Goal: Transaction & Acquisition: Purchase product/service

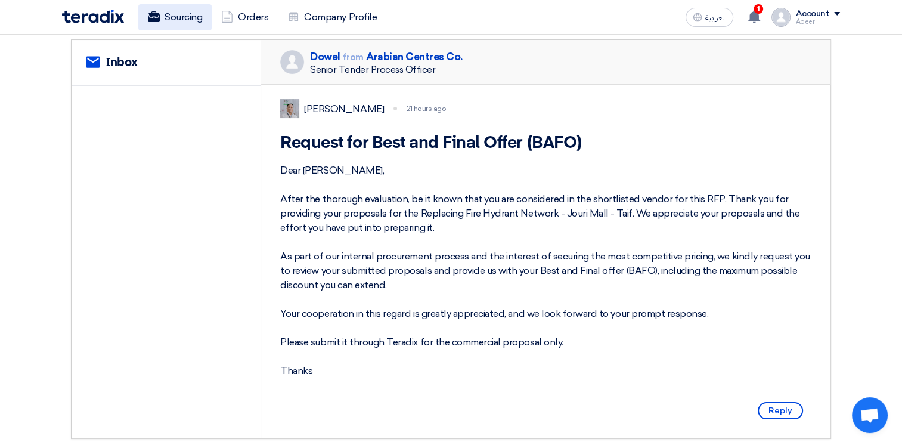
click at [183, 20] on link "Sourcing" at bounding box center [174, 17] width 73 height 26
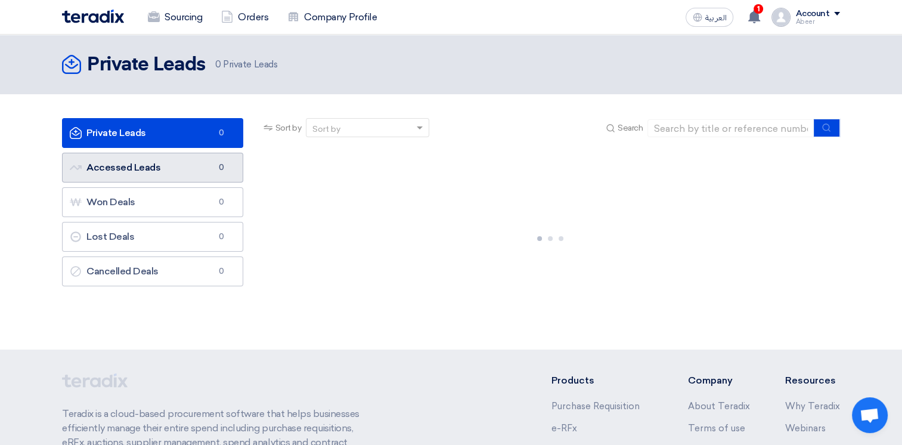
click at [141, 166] on link "Accessed Leads Accessed Leads 0" at bounding box center [152, 168] width 181 height 30
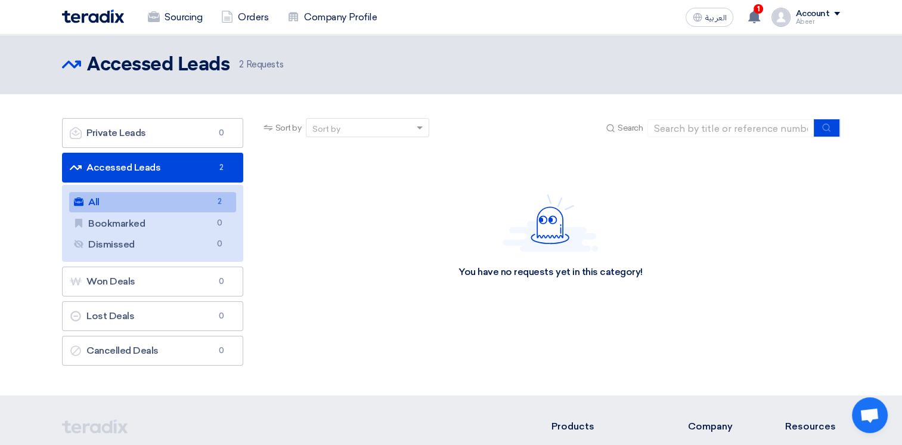
click at [137, 203] on link "All All 2" at bounding box center [152, 202] width 167 height 20
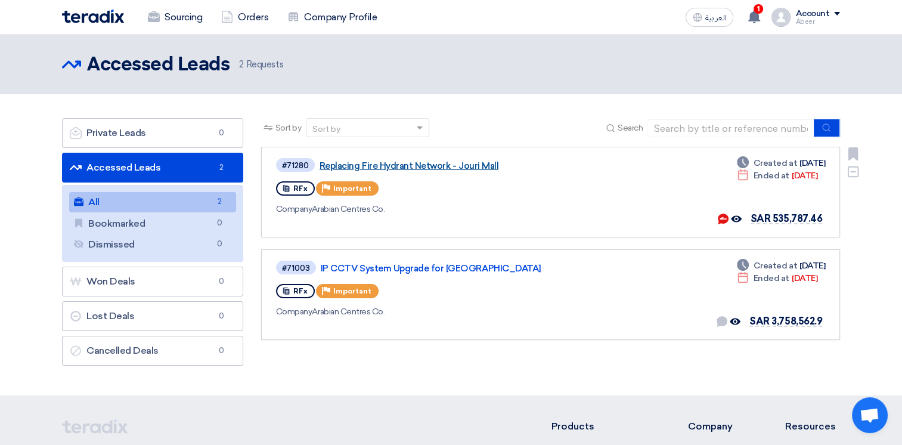
click at [436, 167] on link "Replacing Fire Hydrant Network - Jouri Mall" at bounding box center [469, 165] width 298 height 11
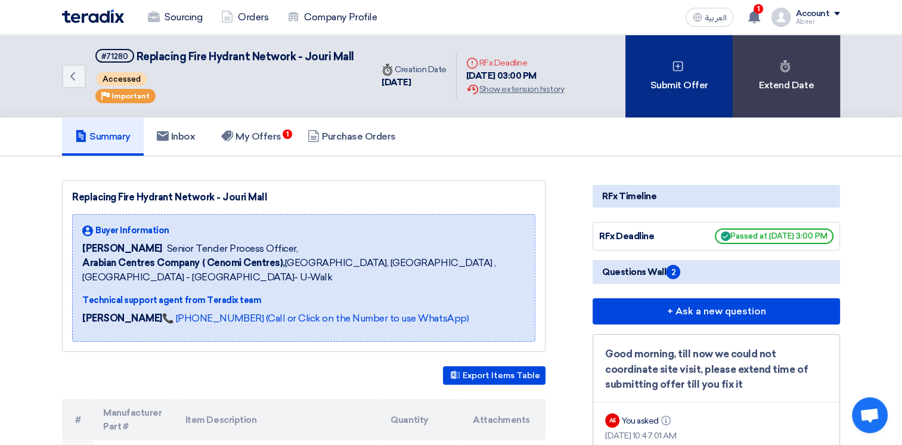
click at [670, 91] on div "Submit Offer" at bounding box center [678, 76] width 107 height 83
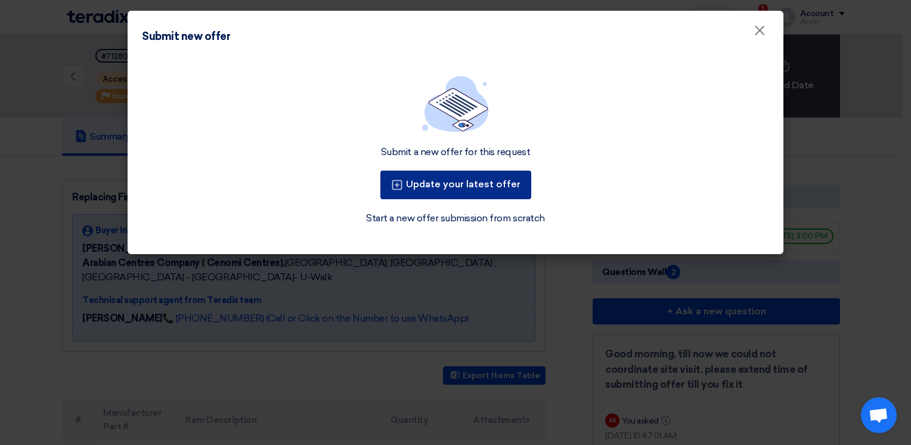
click at [466, 187] on button "Update your latest offer" at bounding box center [455, 185] width 151 height 29
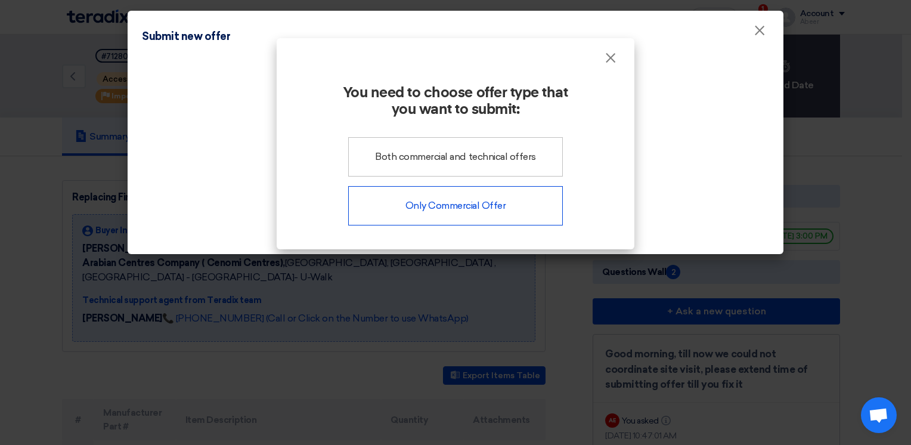
click at [464, 200] on div "Only Commercial Offer" at bounding box center [455, 205] width 215 height 39
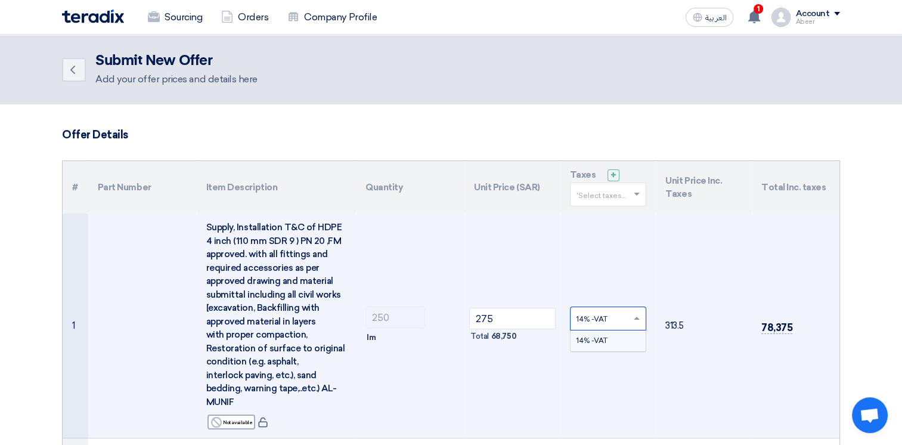
click at [634, 321] on span at bounding box center [638, 318] width 15 height 11
type input "5"
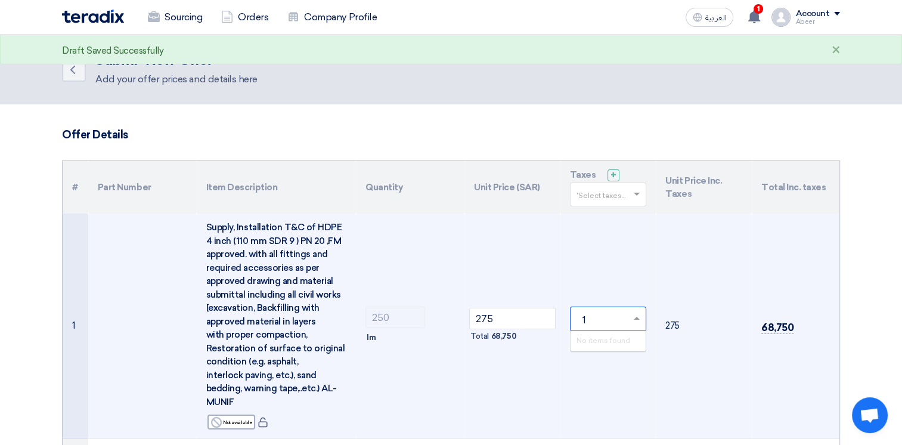
type input "15"
click at [627, 287] on td "× No items found Total 0" at bounding box center [608, 325] width 96 height 225
click at [636, 320] on span at bounding box center [638, 318] width 15 height 11
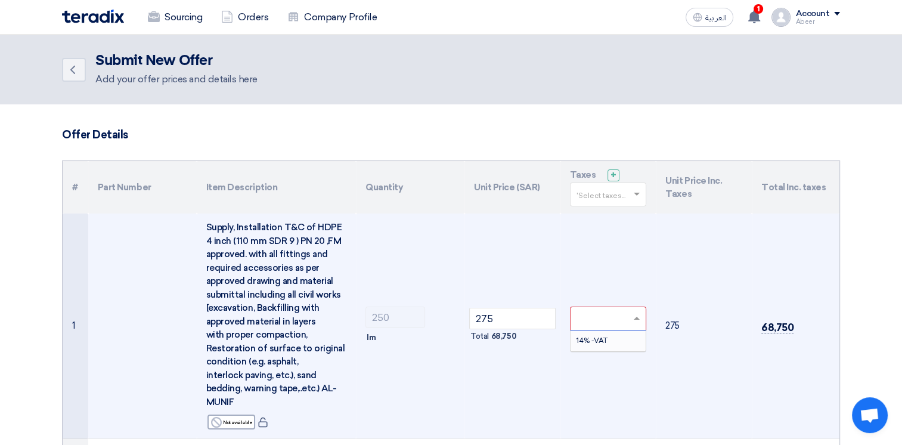
click at [597, 343] on span "14% -VAT" at bounding box center [591, 340] width 31 height 8
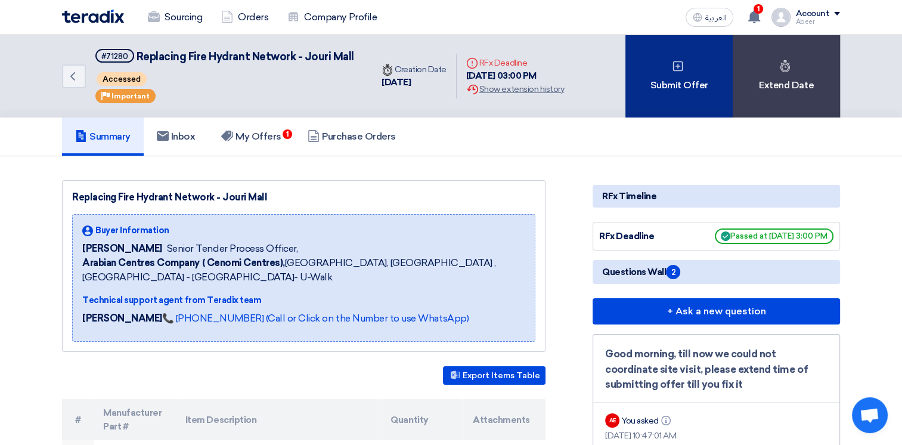
click at [681, 87] on div "Submit Offer" at bounding box center [678, 76] width 107 height 83
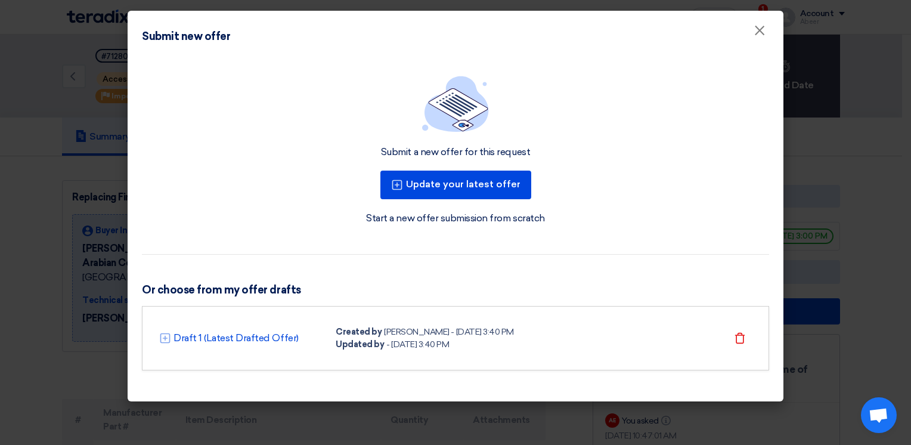
click at [441, 218] on link "Start a new offer submission from scratch" at bounding box center [455, 218] width 178 height 14
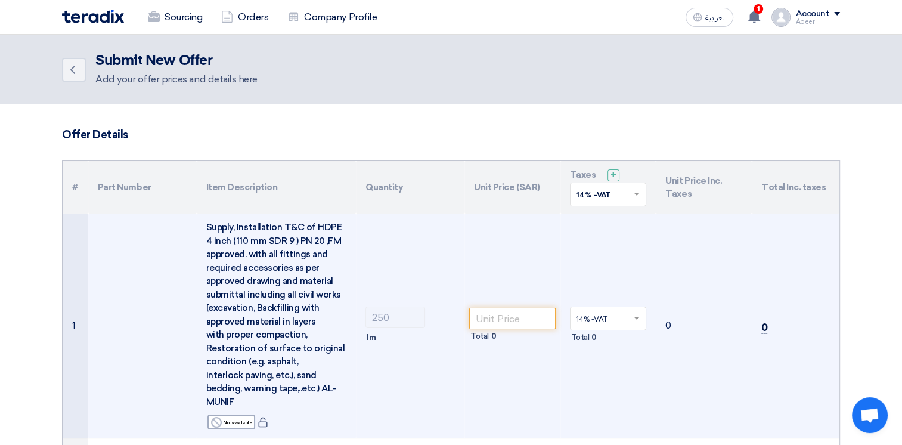
click at [618, 318] on input "text" at bounding box center [602, 320] width 52 height 20
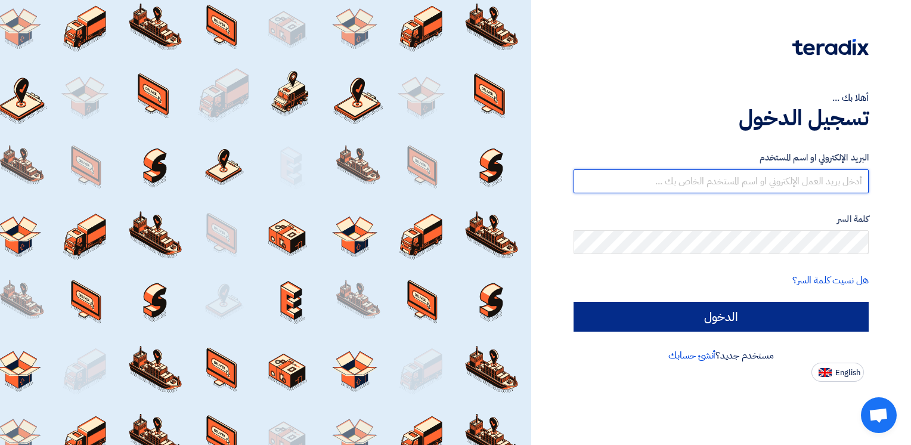
type input "abeerabdelslam@injaztec.com"
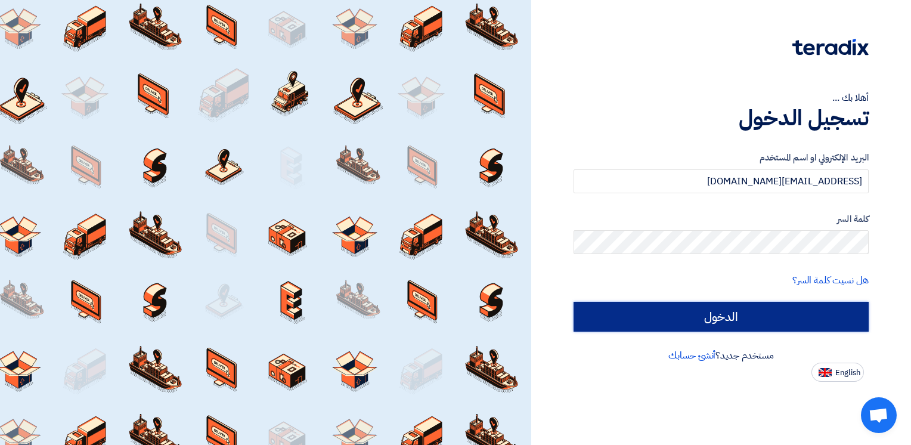
click at [650, 311] on input "الدخول" at bounding box center [721, 317] width 295 height 30
type input "Sign in"
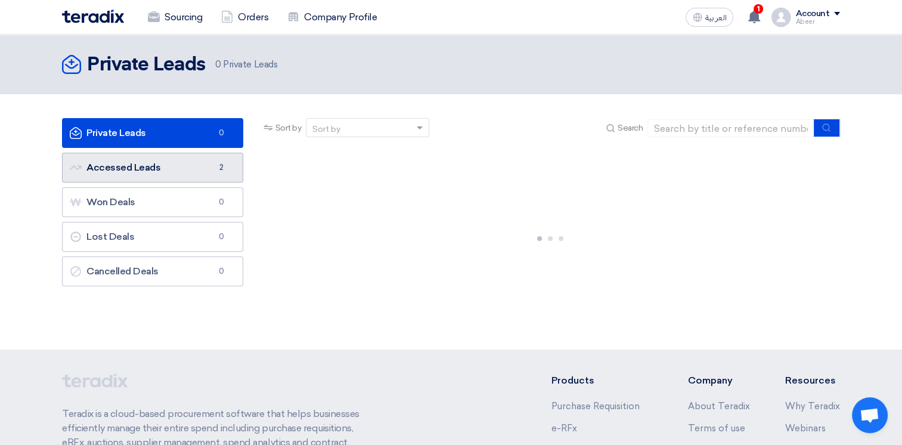
click at [145, 165] on link "Accessed Leads Accessed Leads 2" at bounding box center [152, 168] width 181 height 30
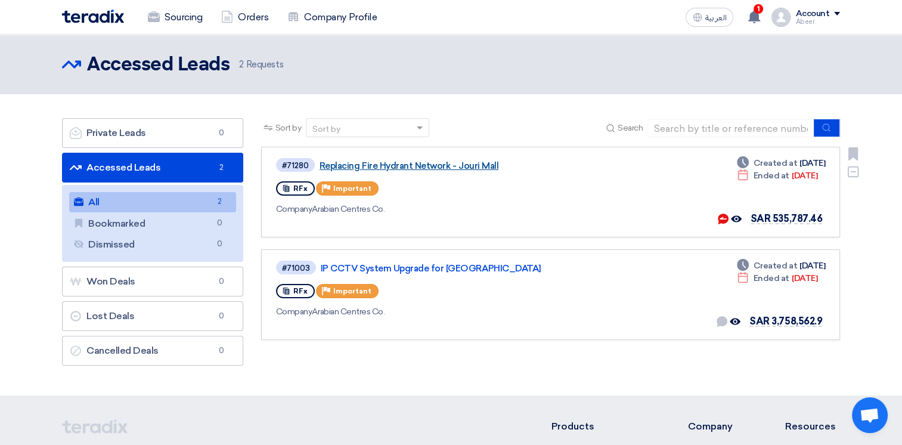
click at [428, 166] on link "Replacing Fire Hydrant Network - Jouri Mall" at bounding box center [469, 165] width 298 height 11
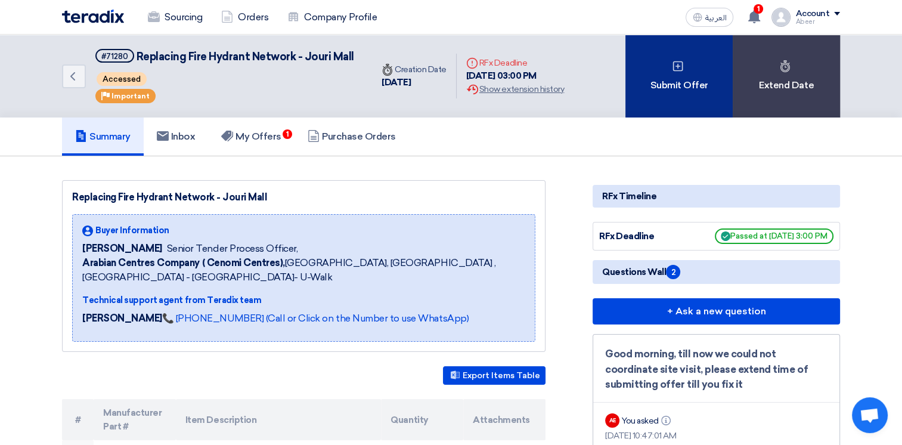
click at [670, 80] on div "Submit Offer" at bounding box center [678, 76] width 107 height 83
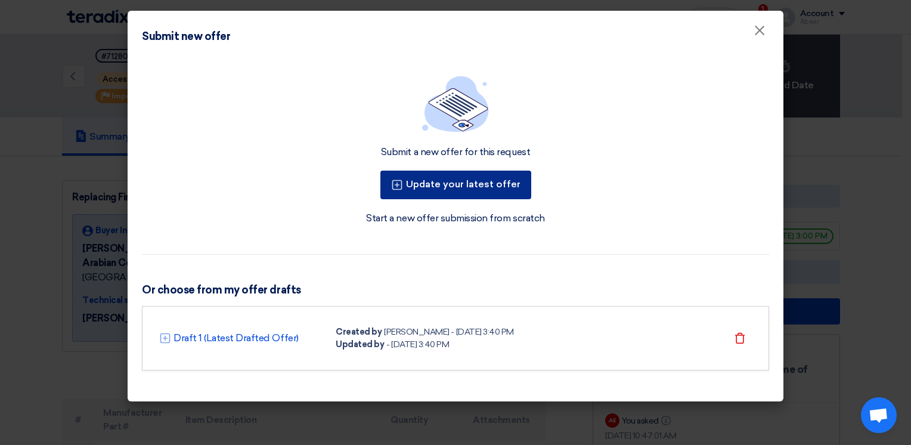
click at [458, 181] on button "Update your latest offer" at bounding box center [455, 185] width 151 height 29
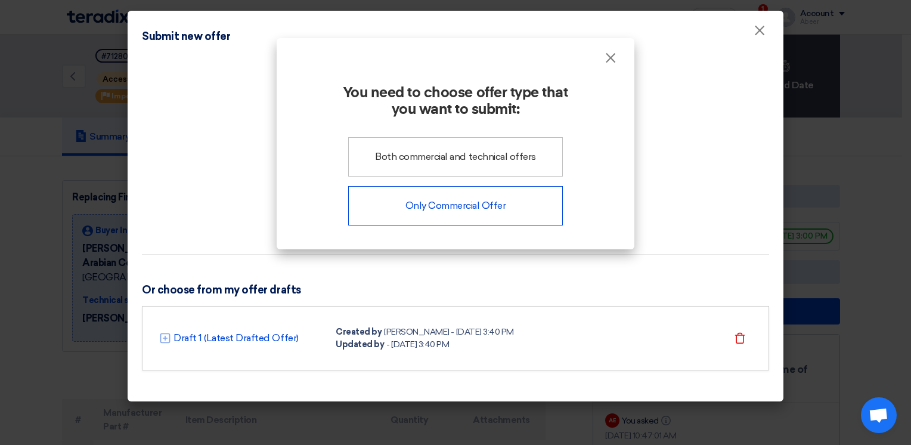
click at [467, 205] on div "Only Commercial Offer" at bounding box center [455, 205] width 215 height 39
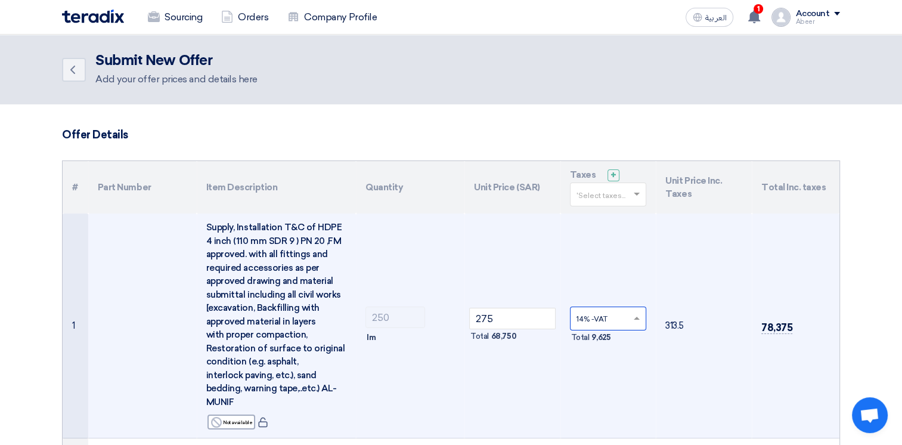
click at [636, 313] on span at bounding box center [638, 318] width 15 height 11
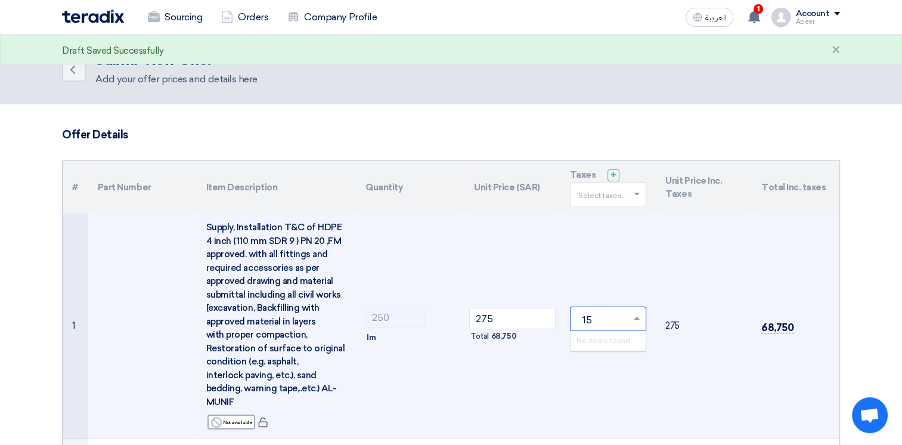
type input "15%"
click at [616, 410] on td "Total 0" at bounding box center [608, 325] width 96 height 225
click at [633, 319] on span at bounding box center [638, 318] width 15 height 11
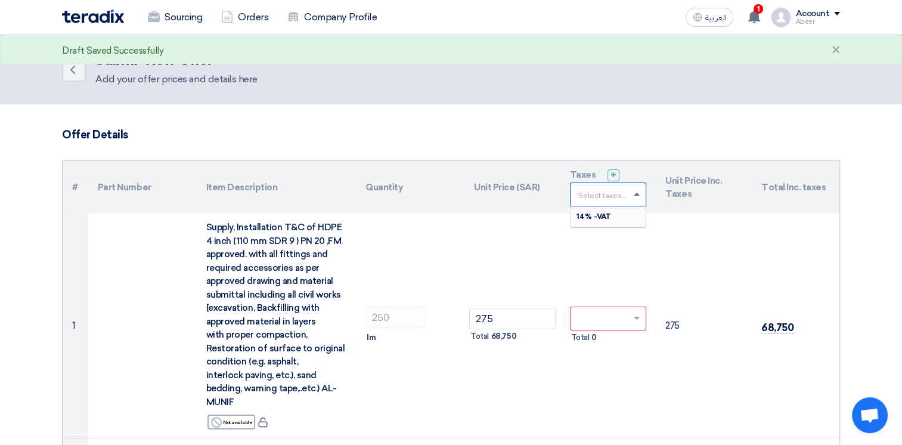
click at [634, 193] on span at bounding box center [637, 194] width 6 height 3
click at [634, 193] on span at bounding box center [637, 195] width 6 height 4
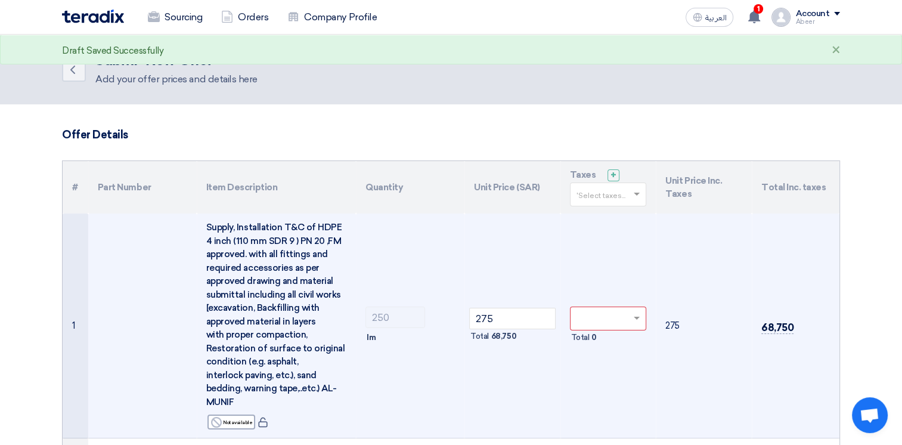
click at [455, 233] on td "250 lm" at bounding box center [410, 325] width 109 height 225
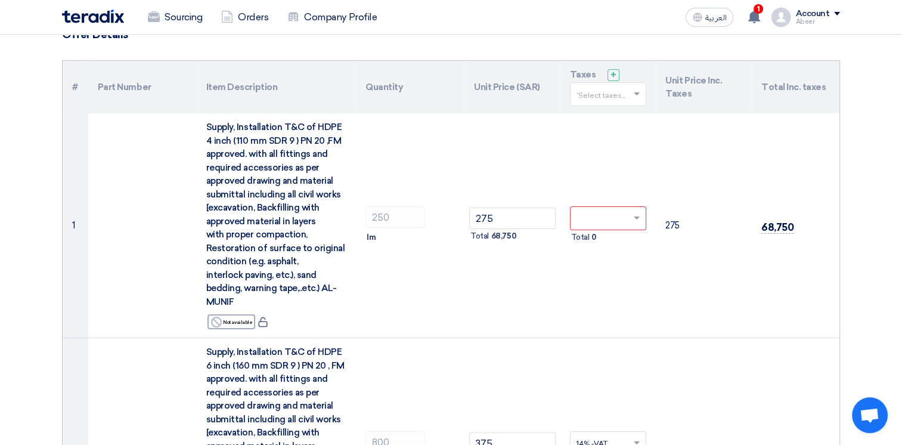
scroll to position [38, 0]
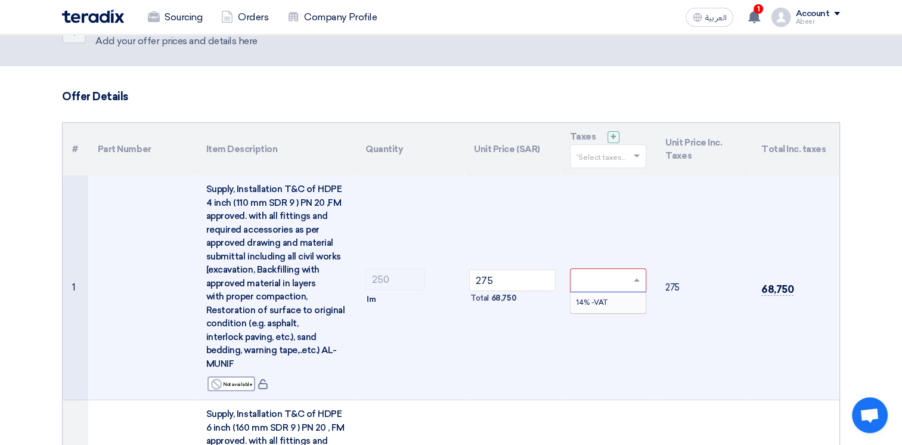
click at [640, 283] on span at bounding box center [638, 280] width 15 height 11
click at [610, 297] on div "14% -VAT" at bounding box center [609, 302] width 76 height 20
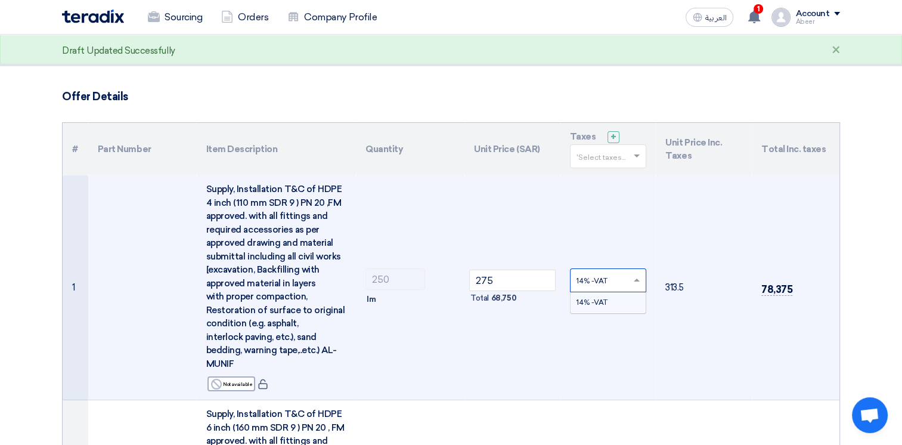
click at [639, 284] on span at bounding box center [638, 280] width 15 height 11
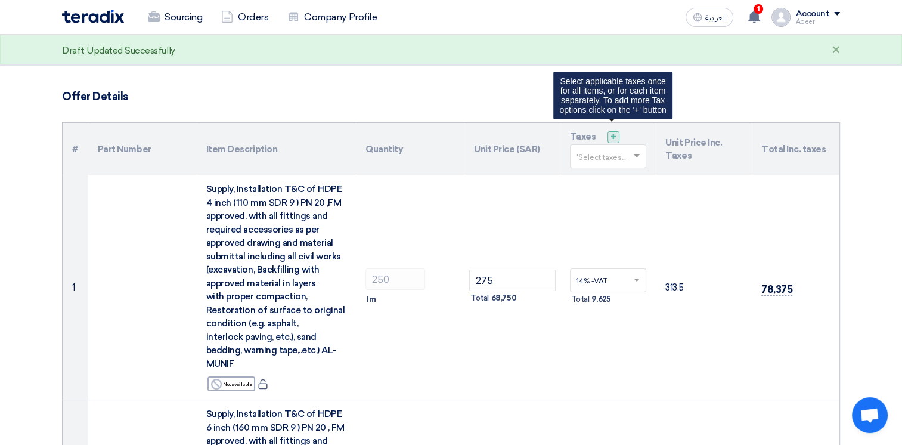
click at [615, 136] on div "+" at bounding box center [613, 137] width 12 height 12
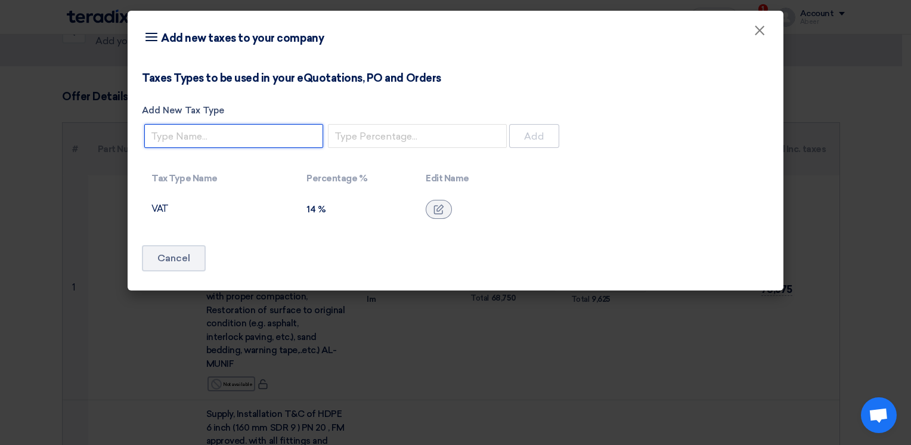
click at [260, 130] on input "Add New Tax Type" at bounding box center [233, 136] width 179 height 24
type input "VAT"
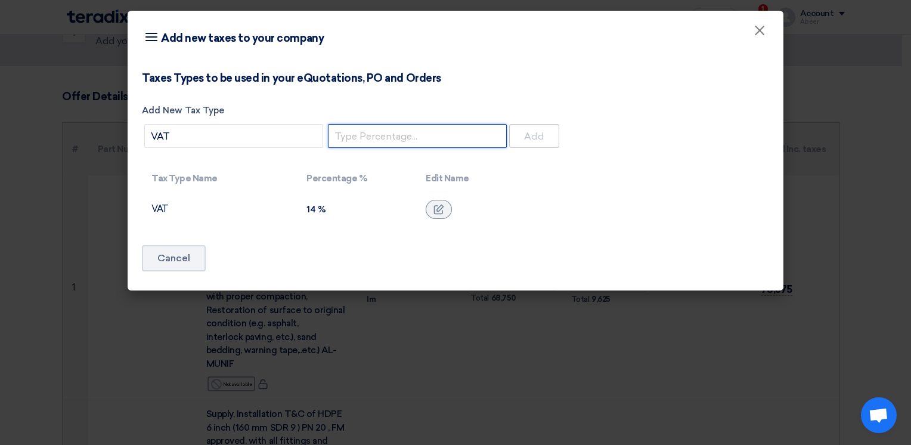
click at [373, 135] on input "number" at bounding box center [417, 136] width 179 height 24
type input "15"
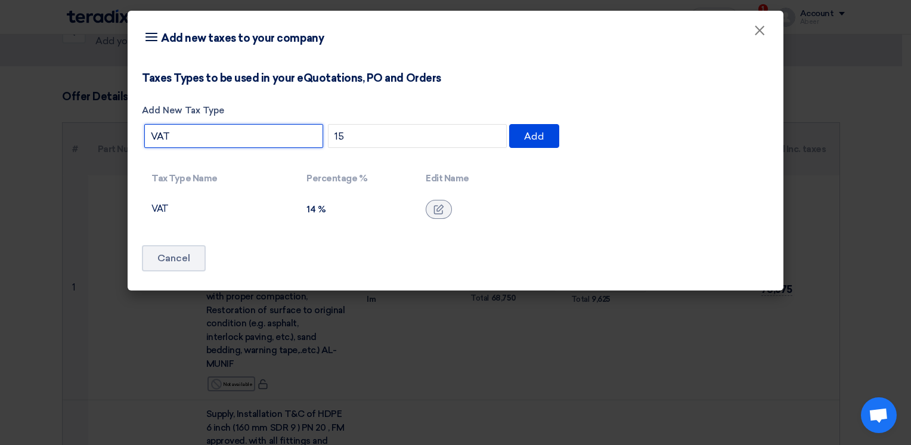
click at [188, 137] on input "VAT" at bounding box center [233, 136] width 179 height 24
type input "VAT 1"
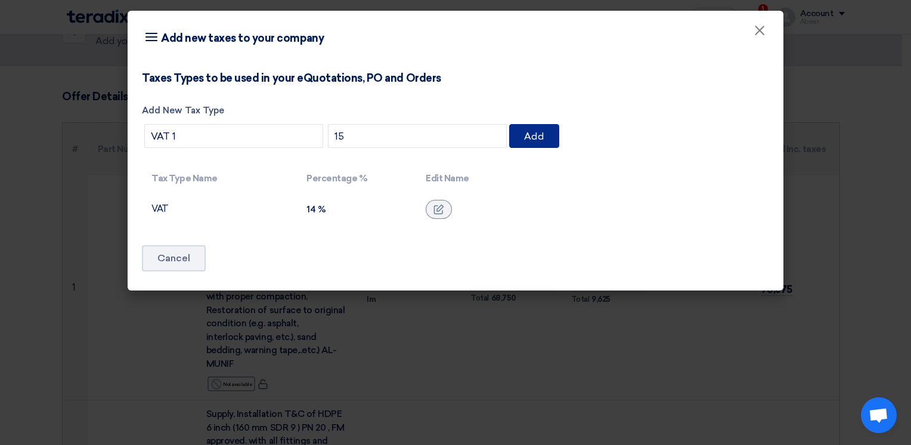
click at [541, 137] on button "Add" at bounding box center [534, 136] width 50 height 24
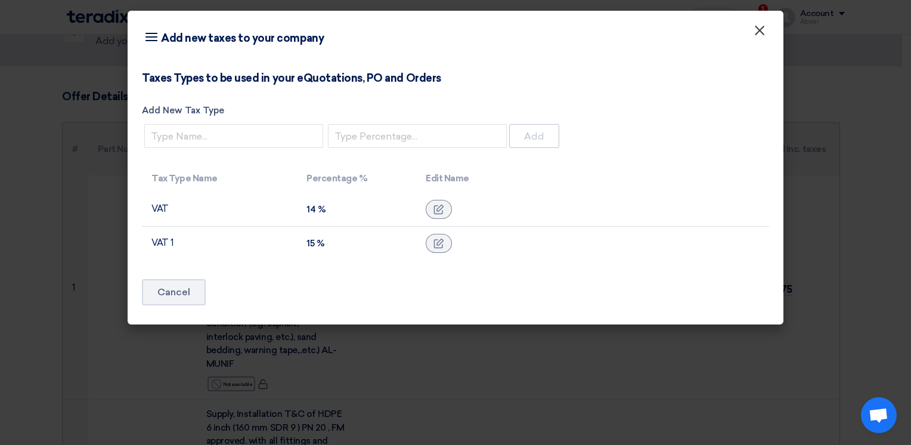
click at [761, 29] on span "×" at bounding box center [760, 33] width 12 height 24
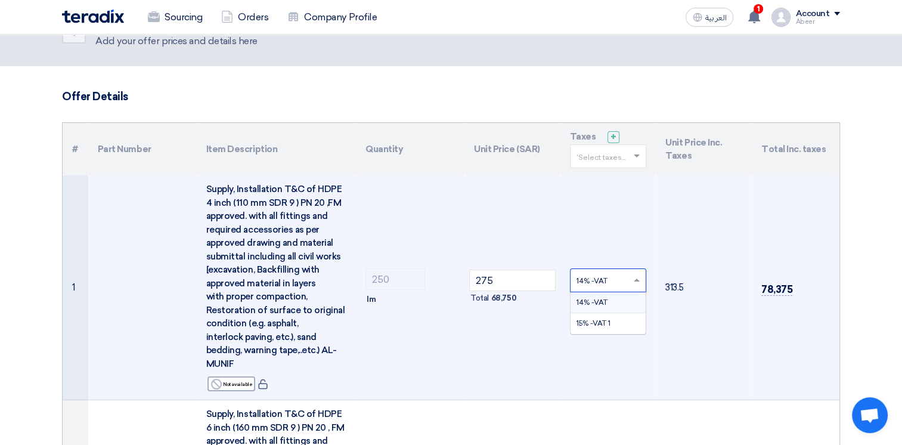
click at [641, 282] on span at bounding box center [638, 280] width 15 height 11
click at [618, 317] on div "15% -VAT 1" at bounding box center [609, 323] width 76 height 20
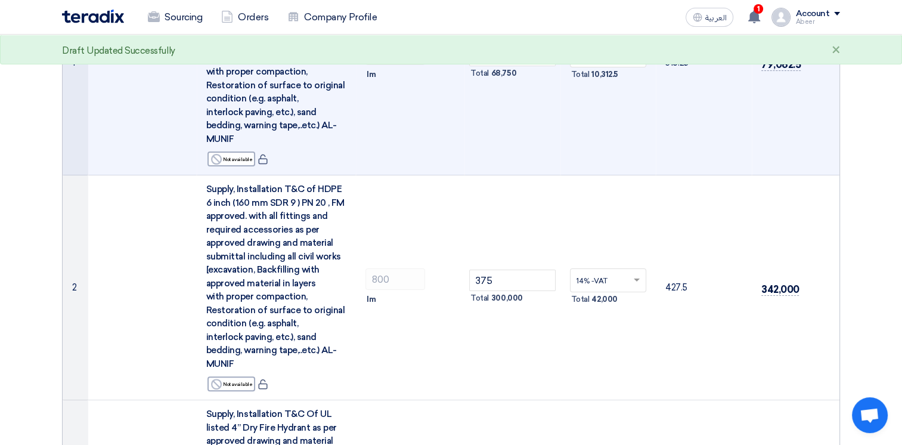
scroll to position [313, 0]
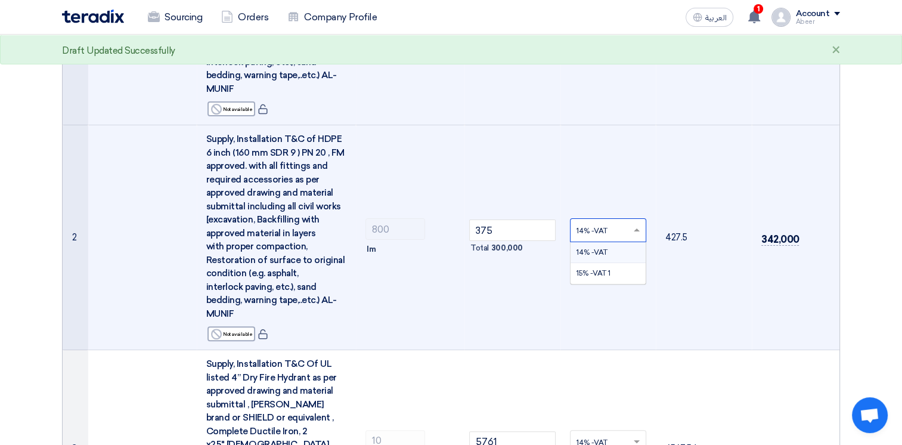
click at [640, 235] on span at bounding box center [638, 230] width 15 height 11
click at [610, 275] on span "15% -VAT 1" at bounding box center [593, 273] width 34 height 8
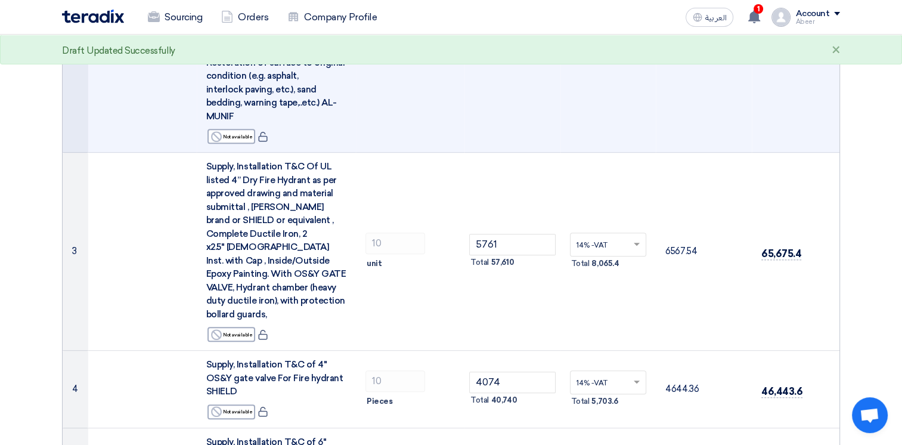
scroll to position [528, 0]
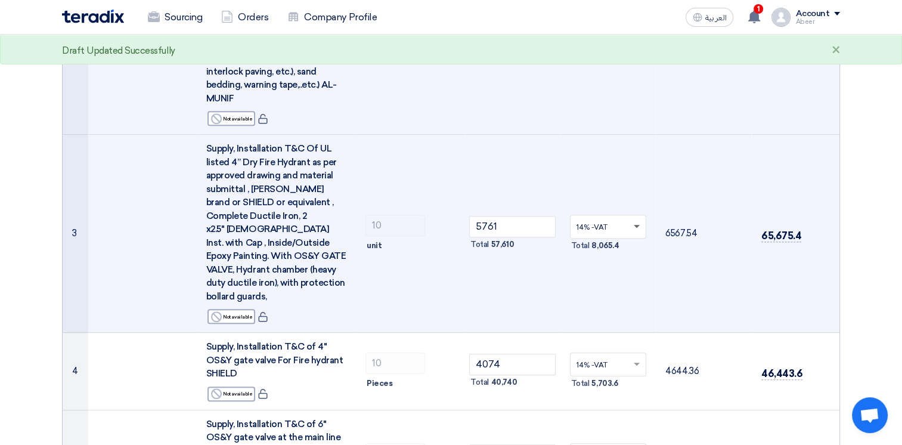
click at [634, 225] on span at bounding box center [637, 227] width 6 height 4
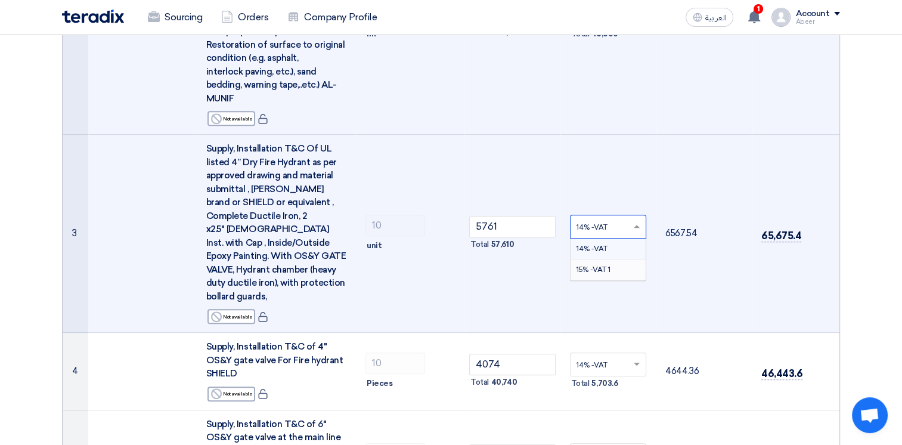
click at [610, 265] on span "15% -VAT 1" at bounding box center [593, 269] width 34 height 8
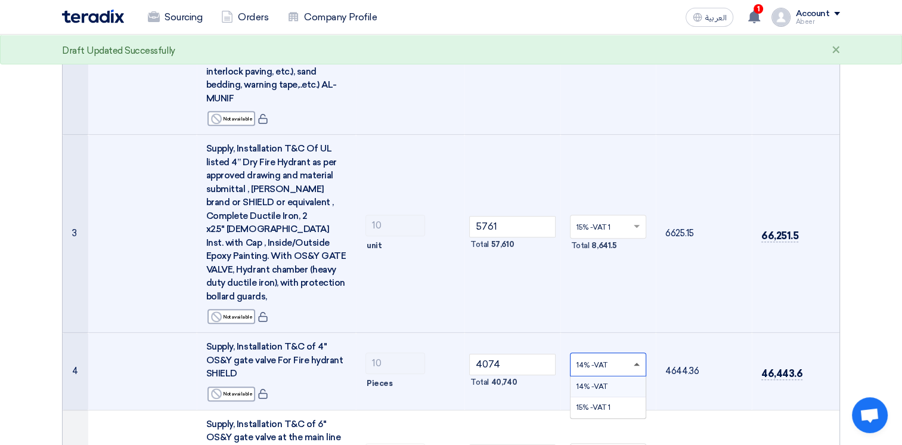
click at [635, 362] on span at bounding box center [637, 363] width 6 height 3
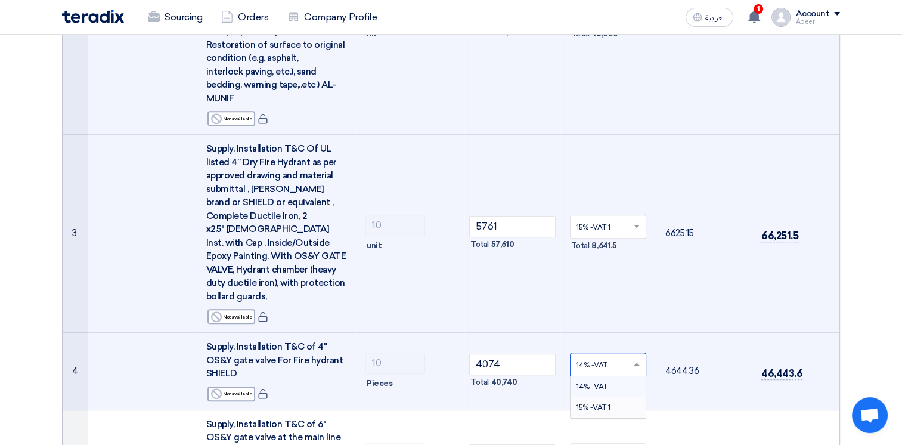
click at [617, 397] on div "15% -VAT 1" at bounding box center [609, 407] width 76 height 20
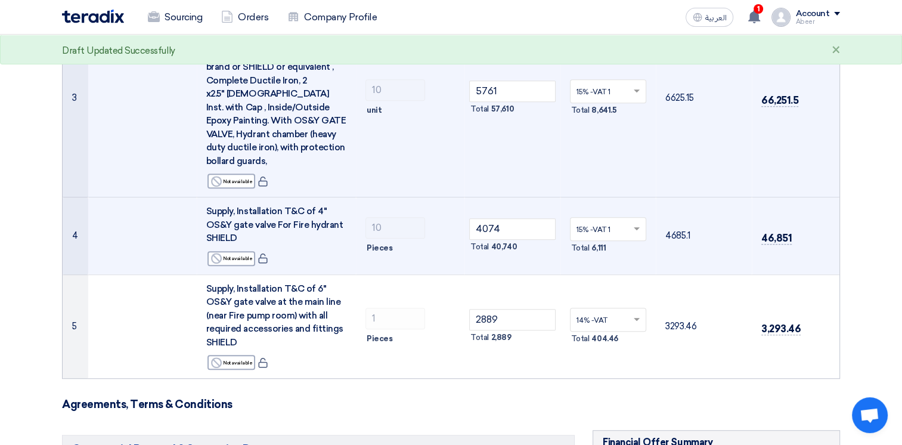
scroll to position [677, 0]
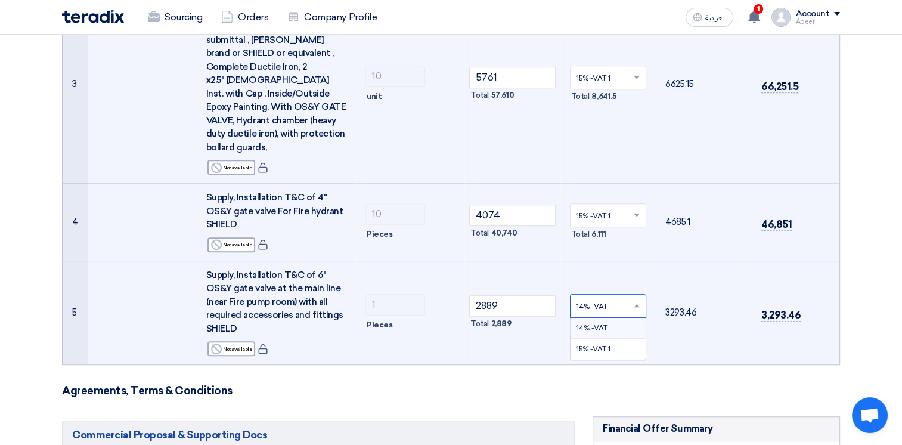
click at [636, 300] on span at bounding box center [638, 305] width 15 height 11
click at [615, 339] on div "15% -VAT 1" at bounding box center [609, 349] width 76 height 20
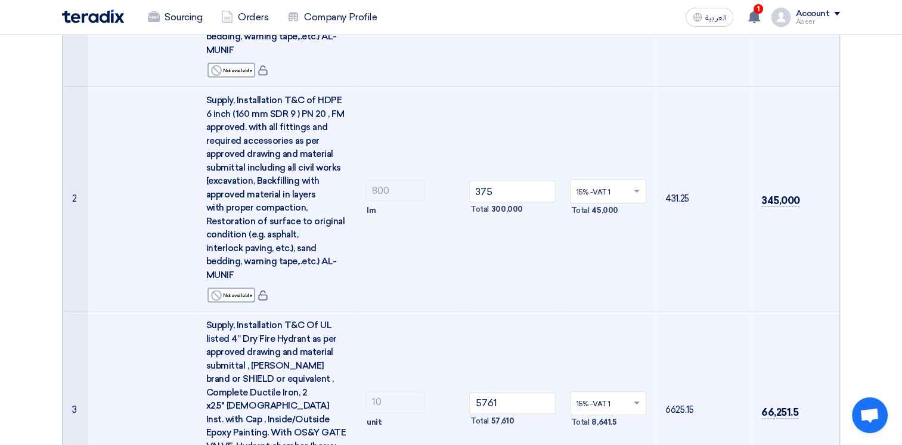
scroll to position [279, 0]
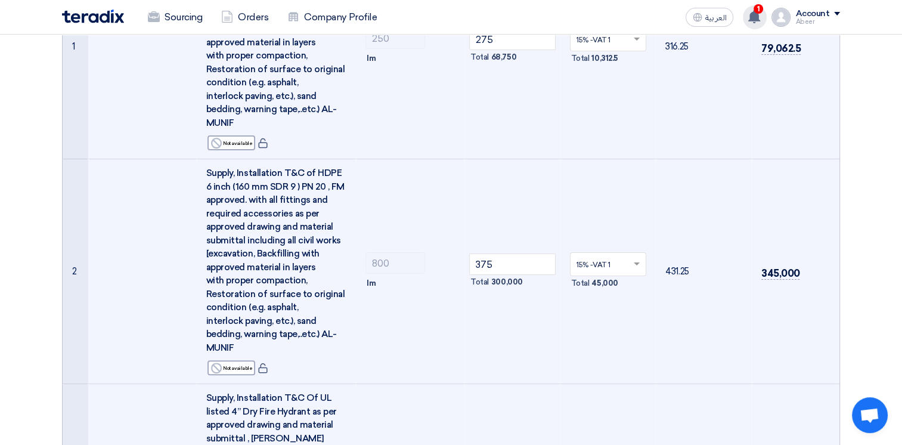
click at [758, 20] on use at bounding box center [754, 16] width 12 height 13
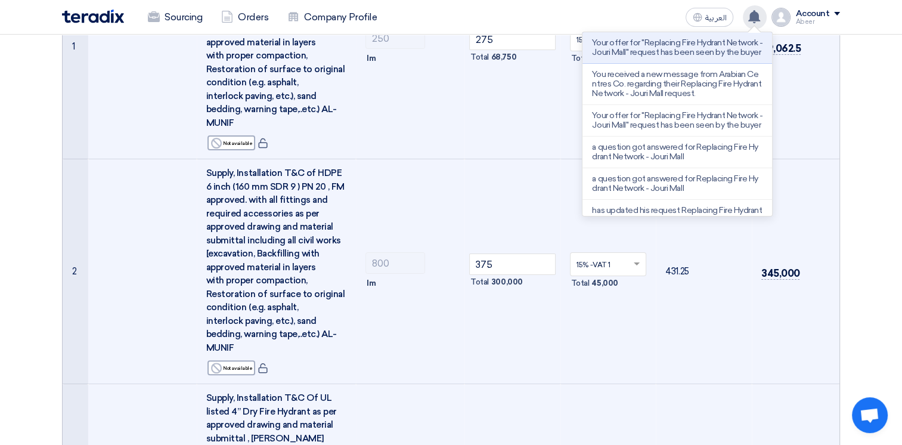
click at [758, 20] on use at bounding box center [754, 16] width 12 height 13
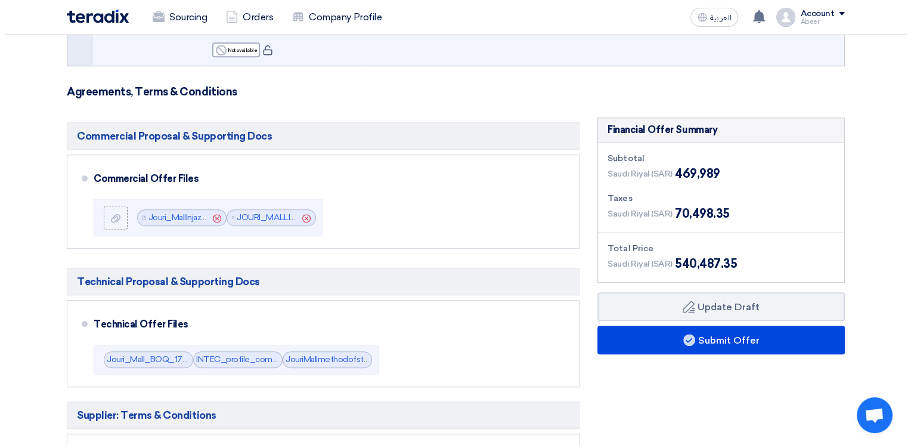
scroll to position [994, 0]
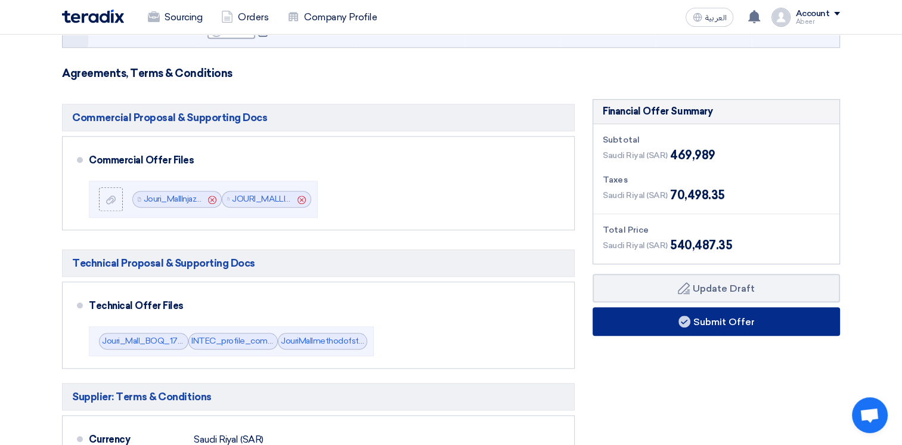
click at [730, 307] on button "Submit Offer" at bounding box center [716, 321] width 247 height 29
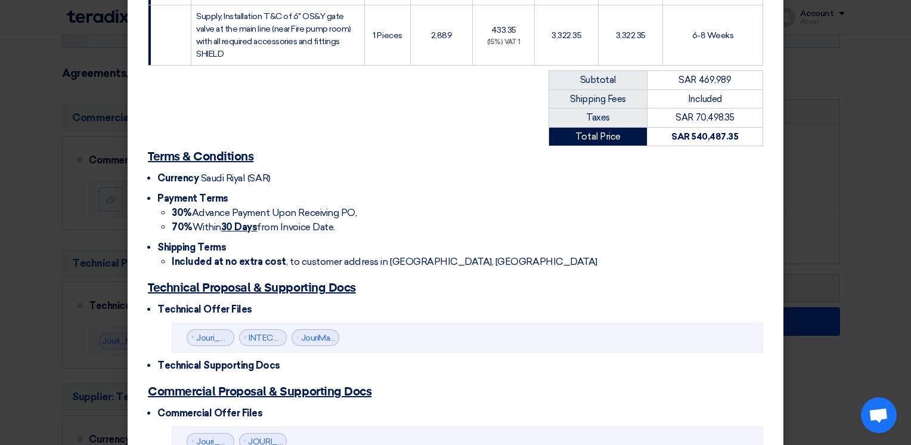
scroll to position [814, 0]
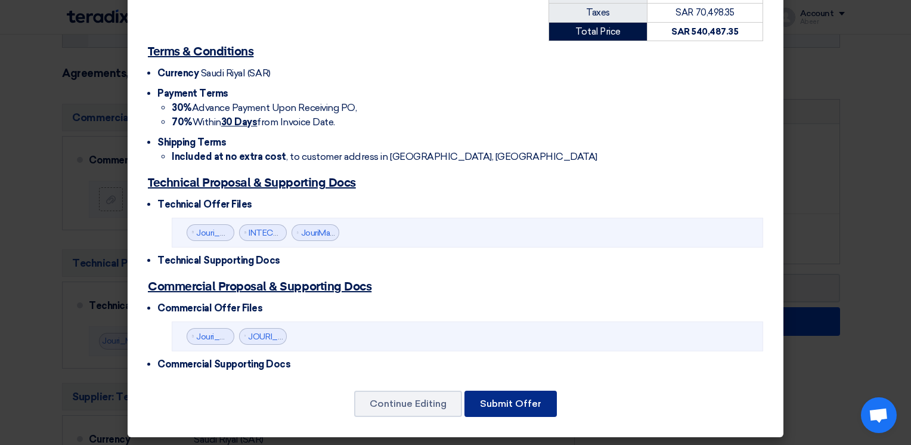
click at [493, 403] on button "Submit Offer" at bounding box center [510, 403] width 92 height 26
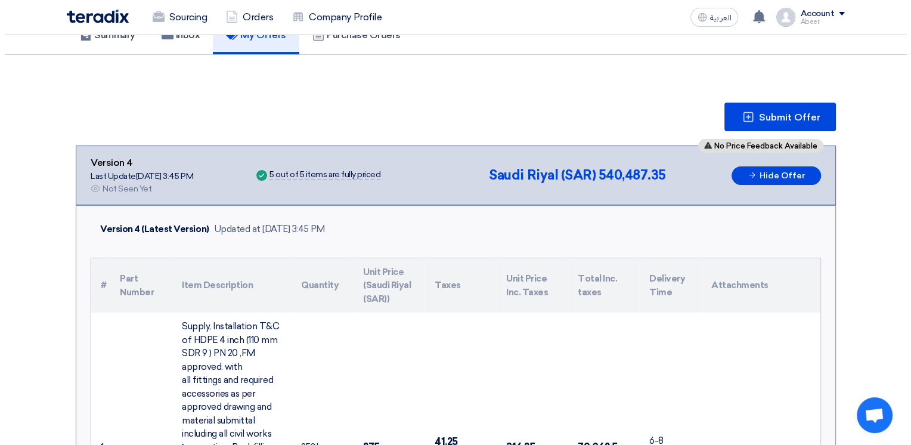
scroll to position [54, 0]
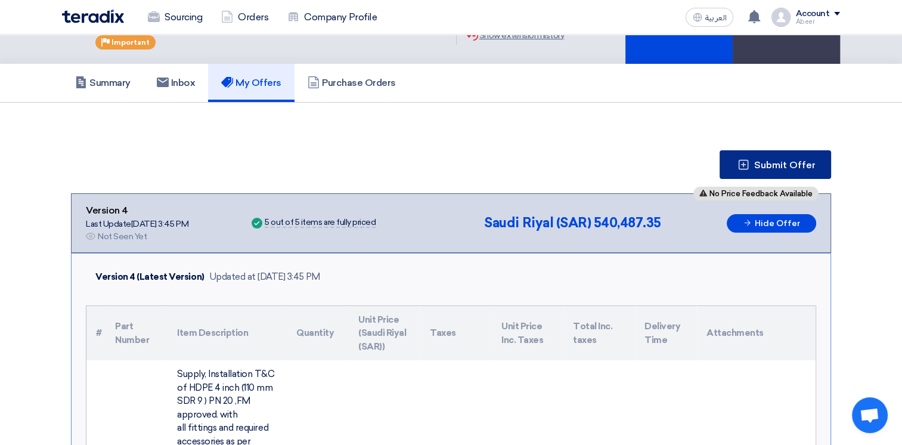
click at [764, 160] on span "Submit Offer" at bounding box center [784, 165] width 61 height 10
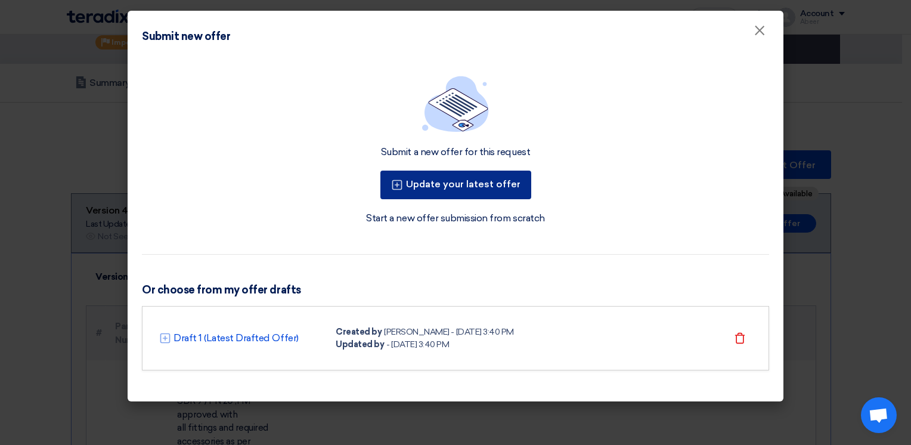
click at [460, 182] on button "Update your latest offer" at bounding box center [455, 185] width 151 height 29
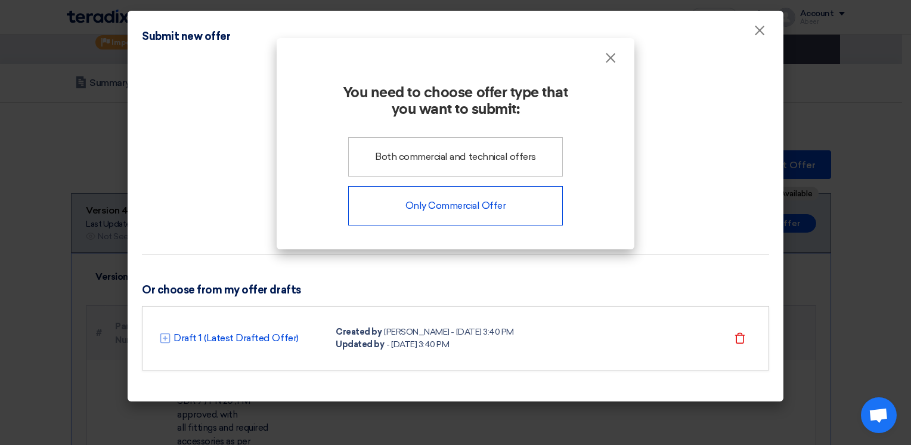
click at [472, 203] on div "Only Commercial Offer" at bounding box center [455, 205] width 215 height 39
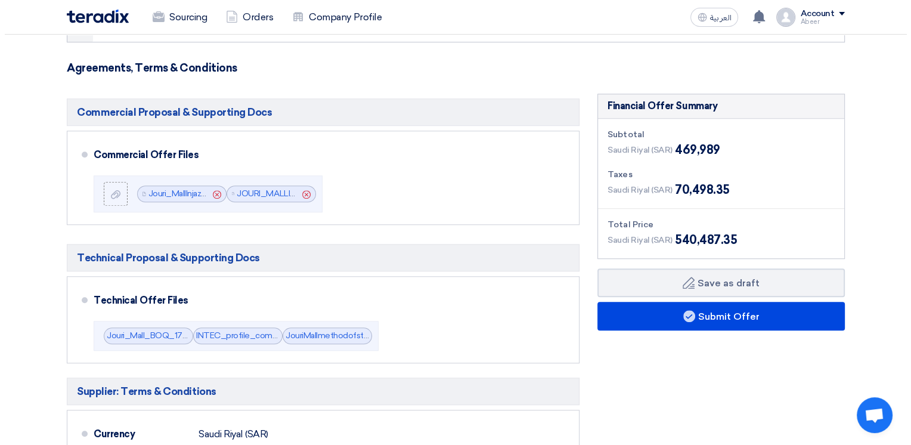
scroll to position [971, 0]
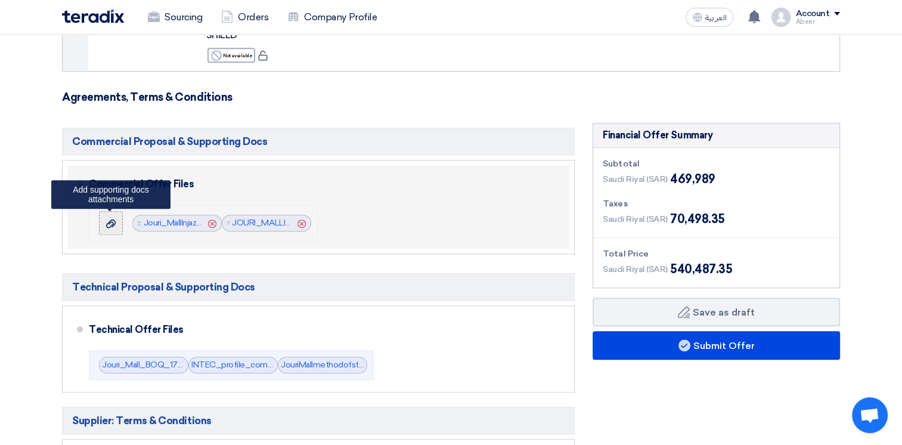
click at [109, 219] on icon at bounding box center [111, 224] width 10 height 10
click at [0, 0] on input "file" at bounding box center [0, 0] width 0 height 0
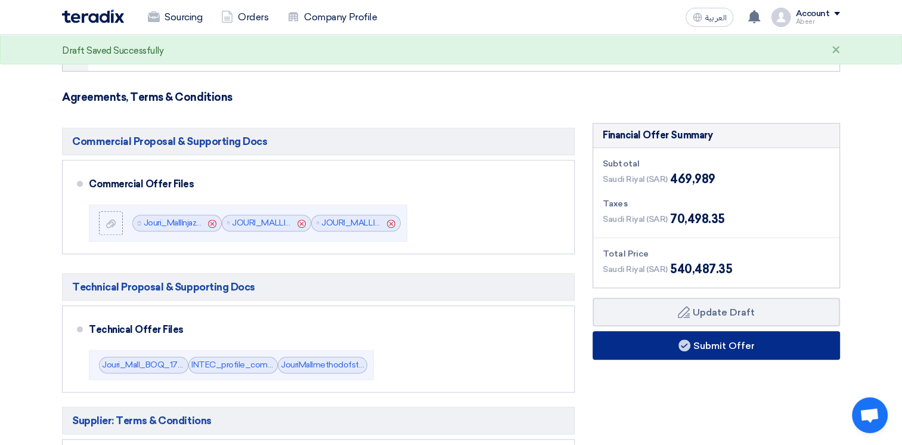
click at [723, 336] on button "Submit Offer" at bounding box center [716, 345] width 247 height 29
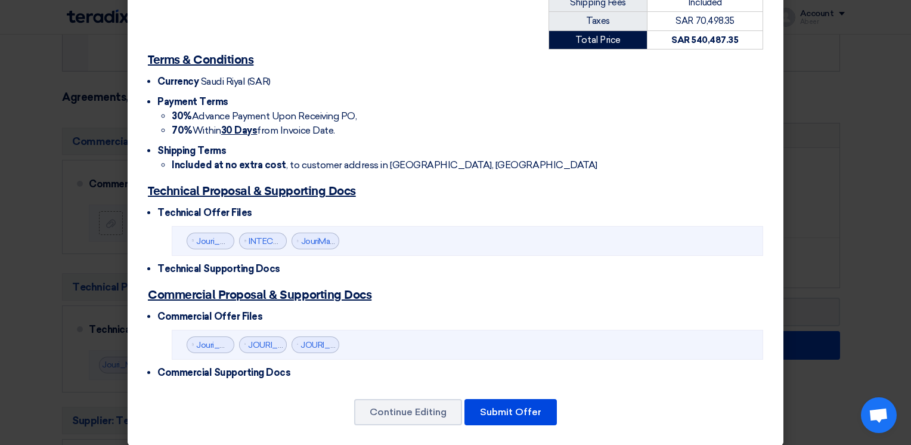
scroll to position [814, 0]
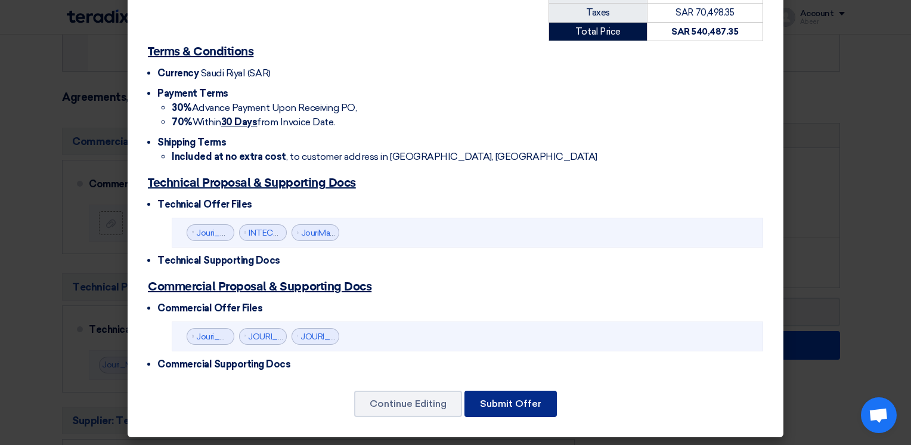
click at [507, 403] on button "Submit Offer" at bounding box center [510, 403] width 92 height 26
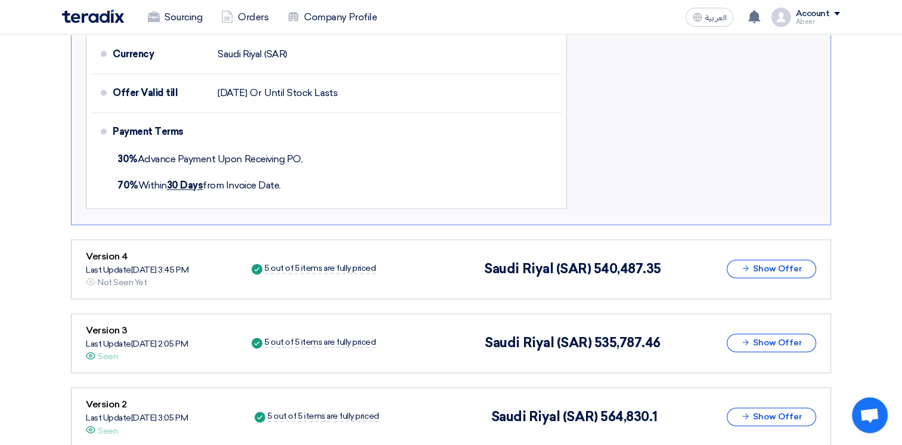
scroll to position [1821, 0]
